Goal: Find specific page/section: Find specific page/section

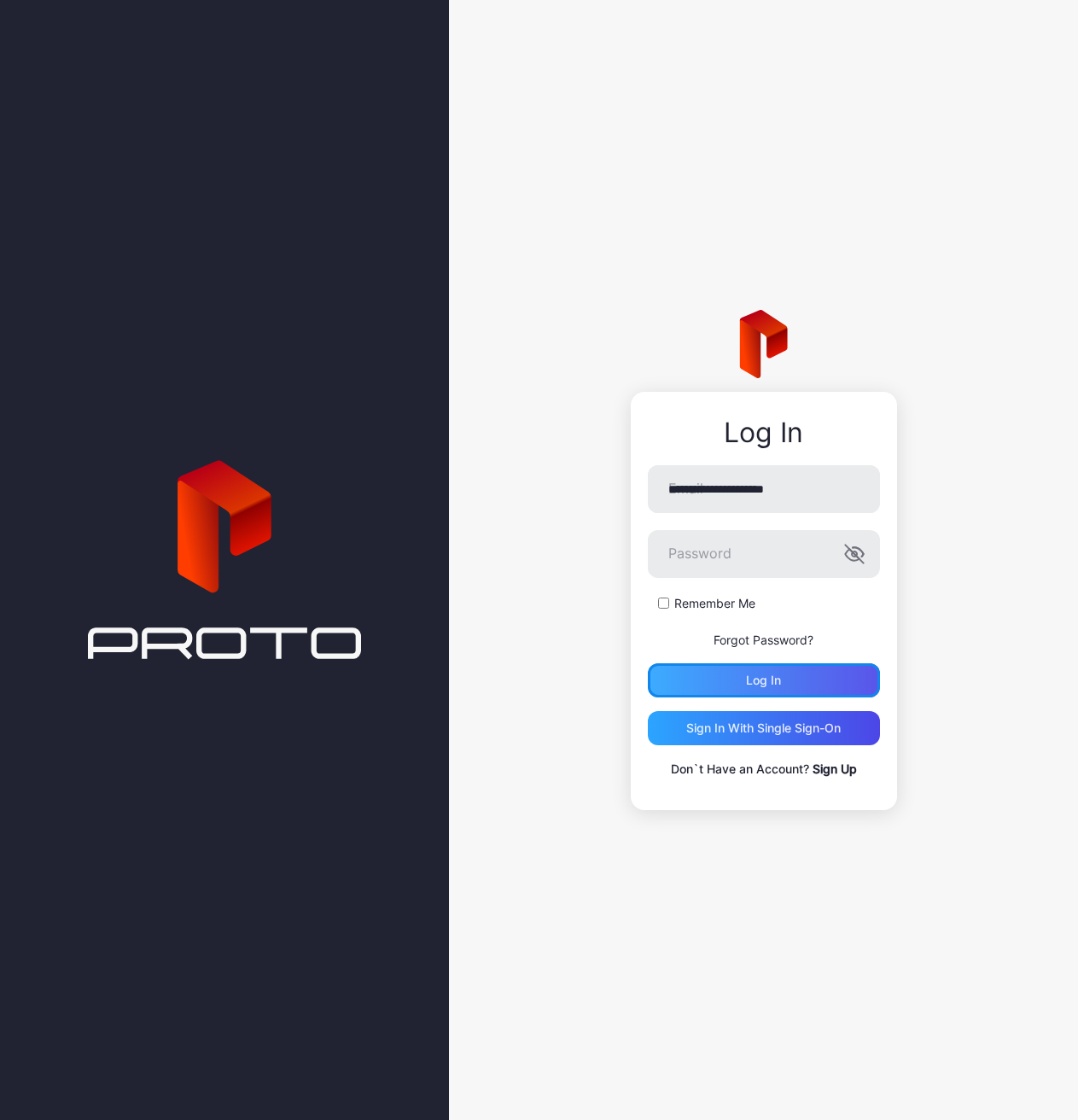
click at [838, 669] on div "Log in" at bounding box center [764, 680] width 233 height 34
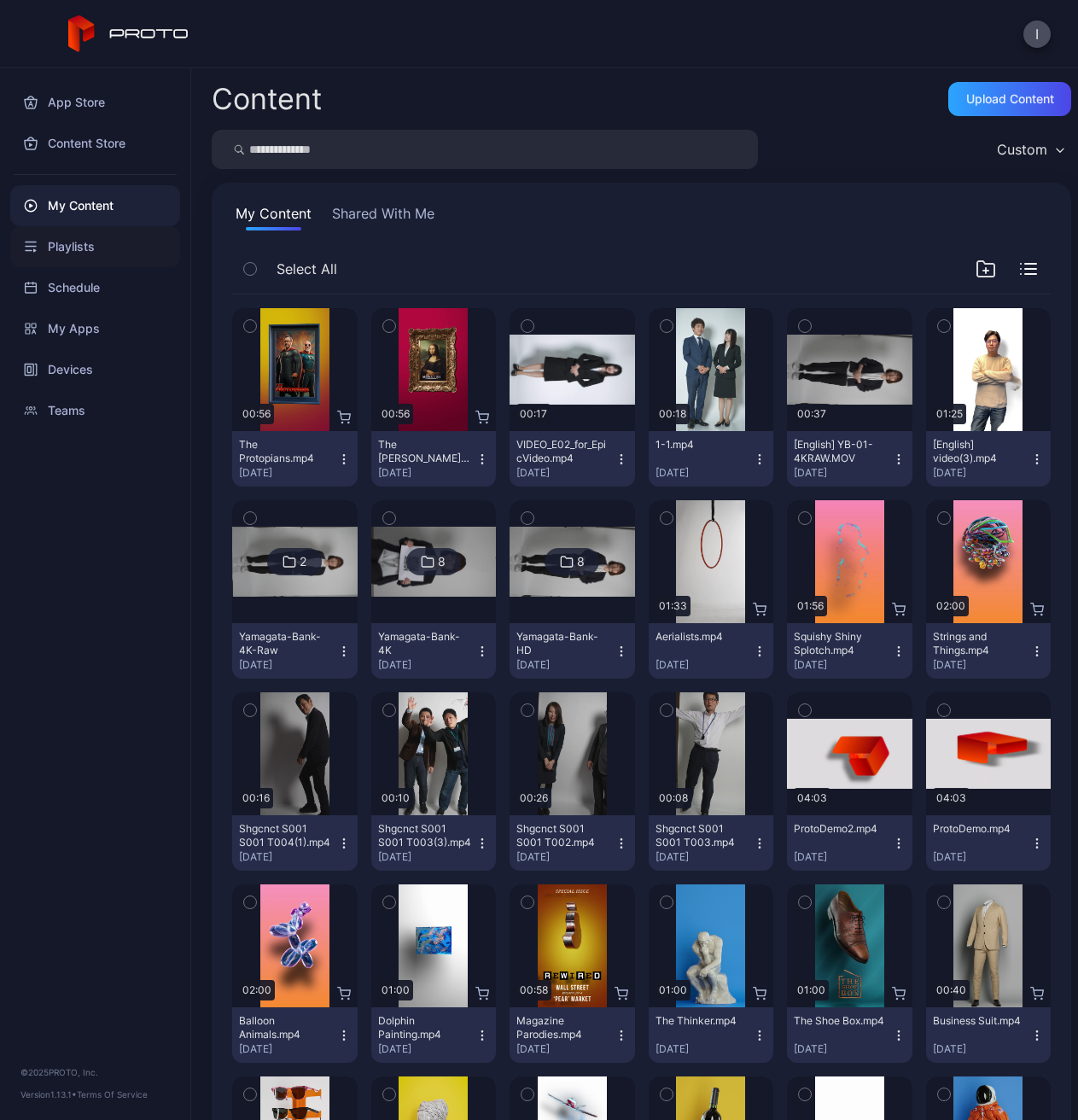
click at [102, 258] on div "Playlists" at bounding box center [94, 247] width 170 height 41
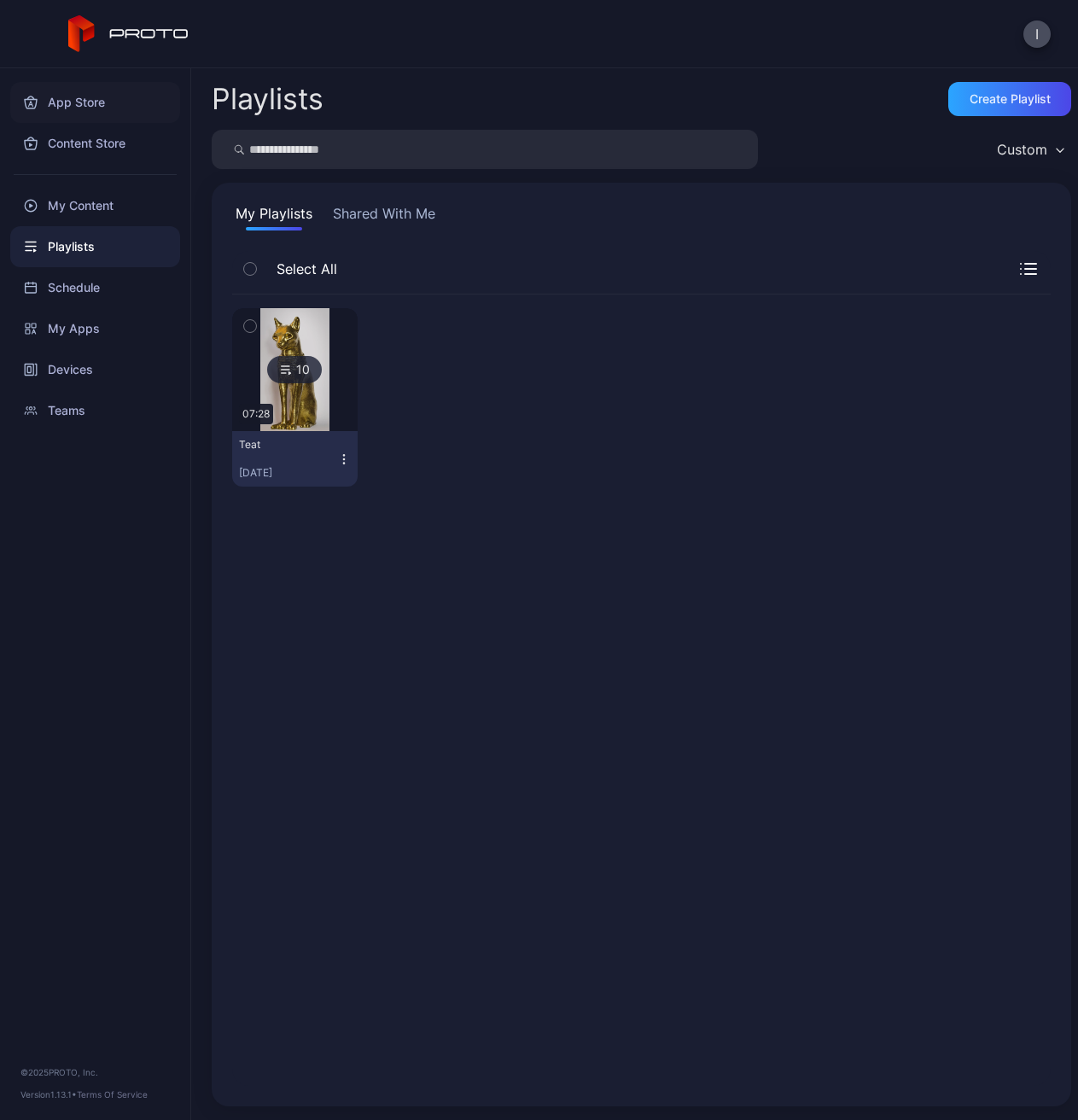
click at [69, 108] on div "App Store" at bounding box center [94, 102] width 170 height 41
